Goal: Information Seeking & Learning: Learn about a topic

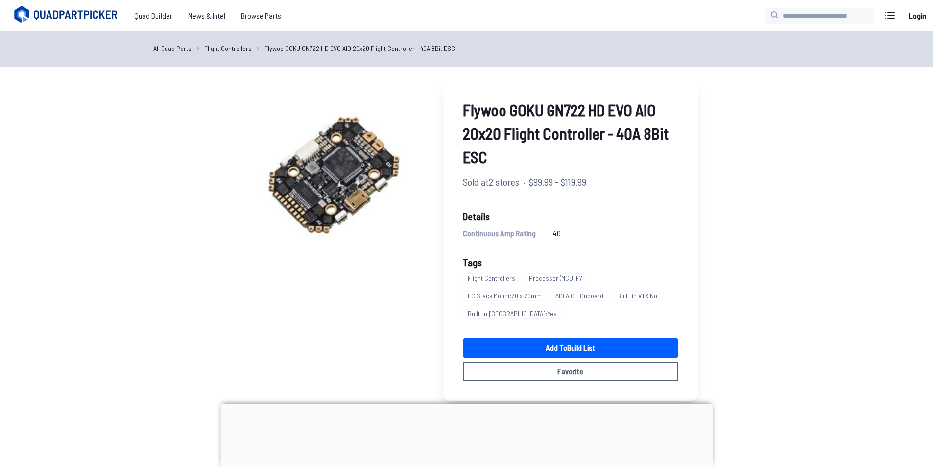
click at [101, 17] on icon at bounding box center [67, 15] width 110 height 20
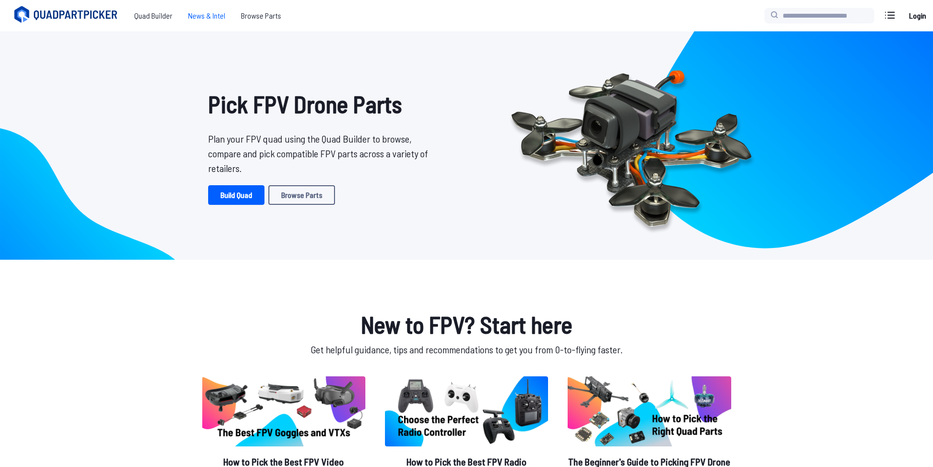
click at [199, 16] on span "News & Intel" at bounding box center [206, 16] width 53 height 20
click at [309, 192] on link "Browse Parts" at bounding box center [301, 195] width 67 height 20
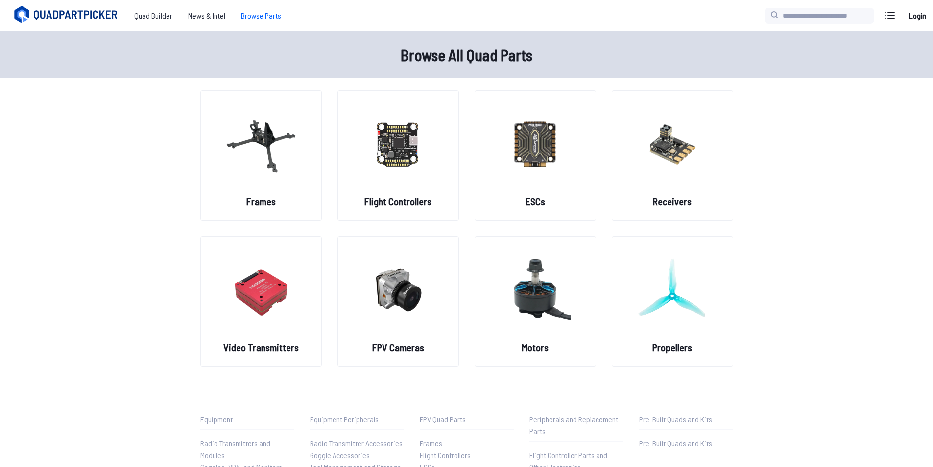
scroll to position [49, 0]
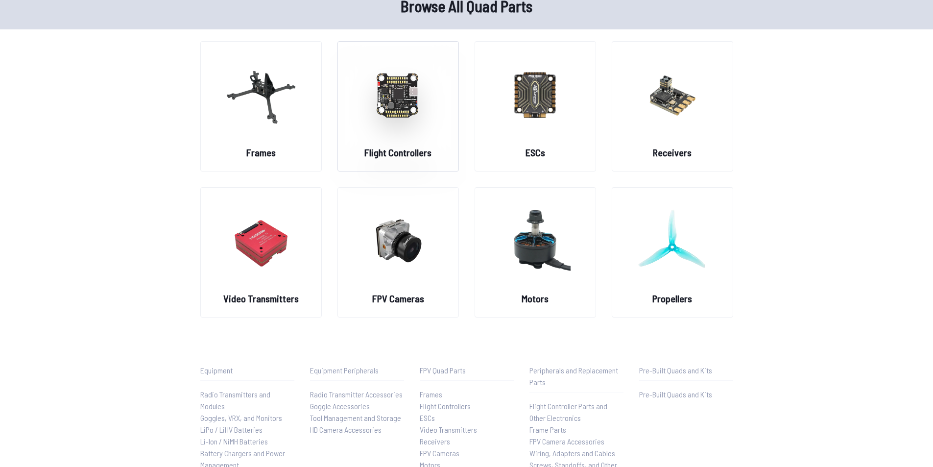
click at [402, 140] on figure at bounding box center [398, 94] width 110 height 104
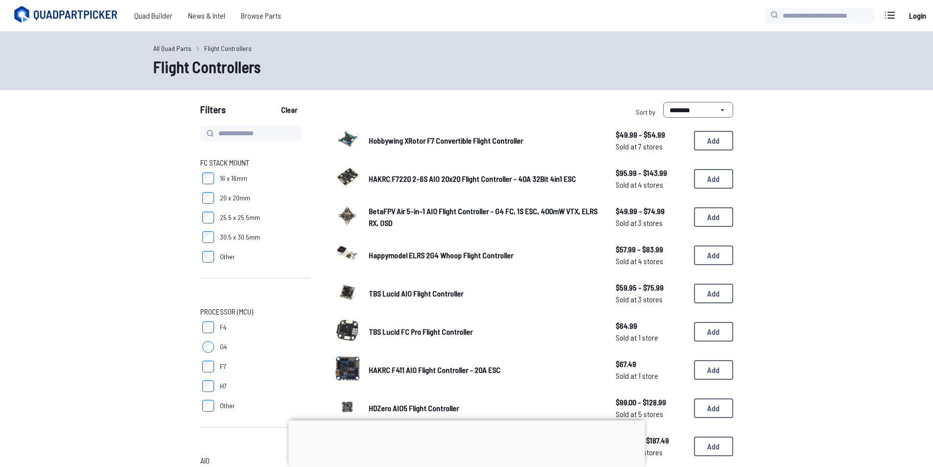
click at [420, 141] on span "Hobbywing XRotor F7 Convertible Flight Controller" at bounding box center [446, 140] width 154 height 9
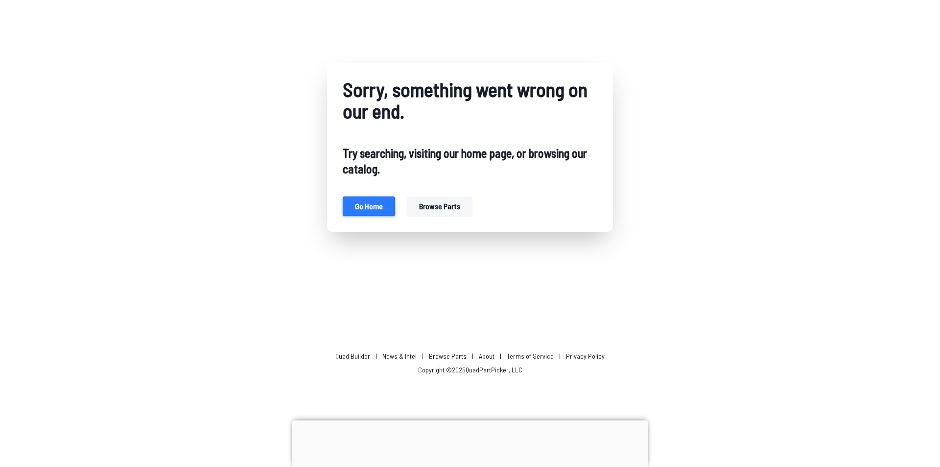
click at [374, 208] on button "Go home" at bounding box center [369, 206] width 52 height 20
click at [442, 205] on button "Browse parts" at bounding box center [440, 206] width 66 height 20
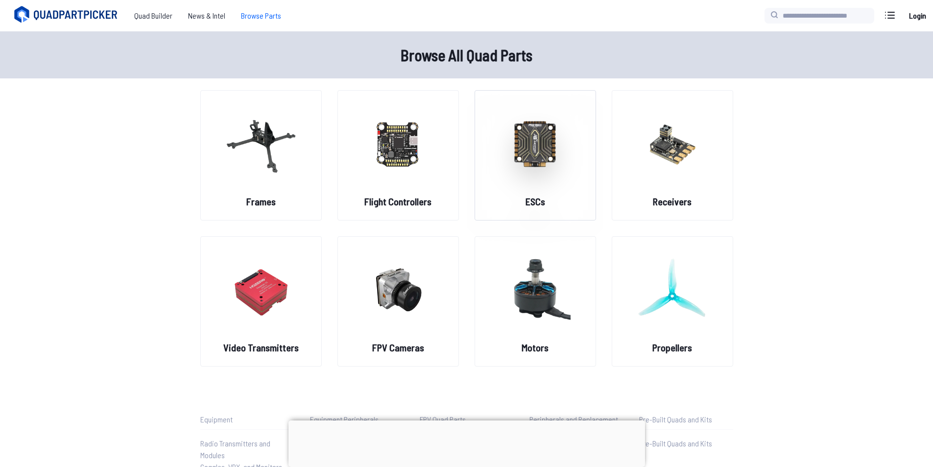
click at [538, 142] on img at bounding box center [535, 143] width 71 height 86
